Goal: Transaction & Acquisition: Subscribe to service/newsletter

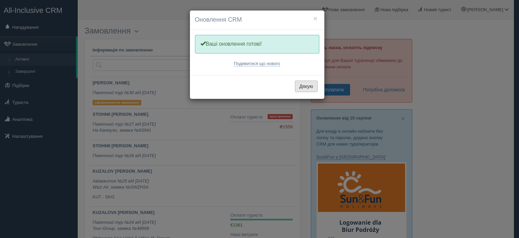
click at [304, 85] on button "Дякую" at bounding box center [306, 85] width 23 height 11
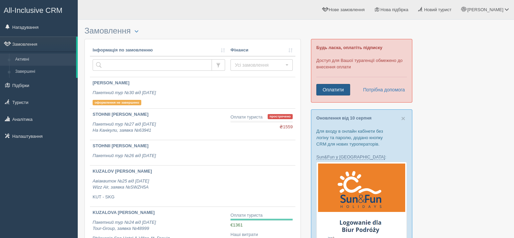
click at [336, 91] on link "Оплатити" at bounding box center [333, 89] width 34 height 11
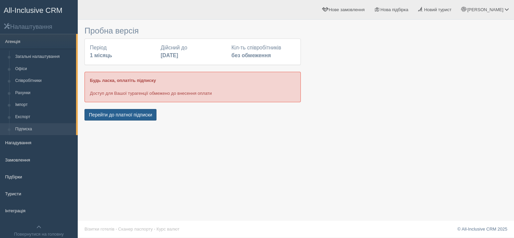
click at [123, 113] on button "Перейти до платної підписки" at bounding box center [120, 114] width 72 height 11
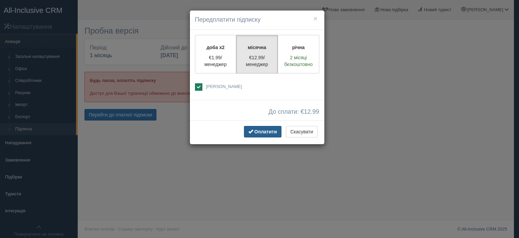
click at [257, 132] on span "Оплатити" at bounding box center [265, 131] width 23 height 5
